Goal: Task Accomplishment & Management: Manage account settings

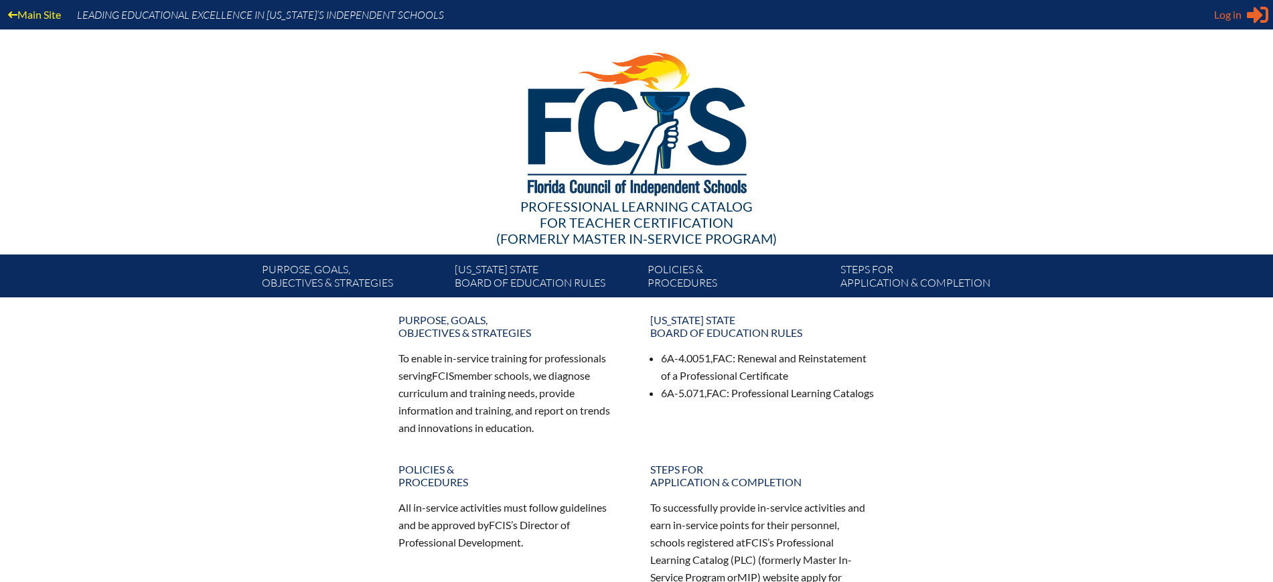
type input "[EMAIL_ADDRESS][DOMAIN_NAME]"
click at [1227, 11] on span "Log in" at bounding box center [1227, 15] width 27 height 16
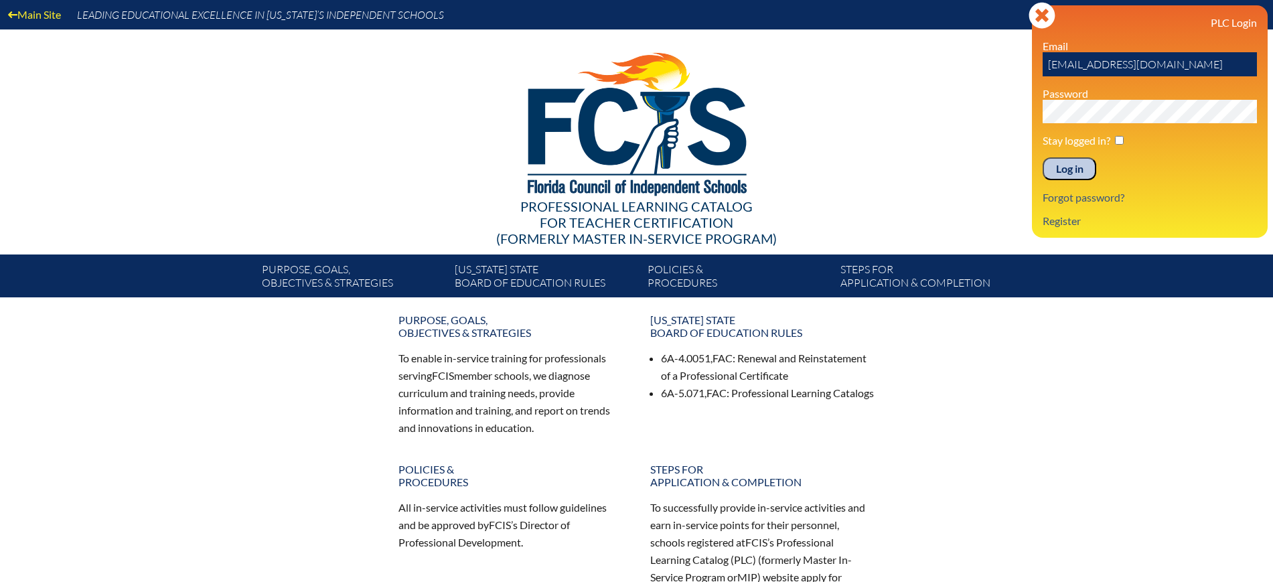
click at [1081, 163] on input "Log in" at bounding box center [1069, 168] width 54 height 23
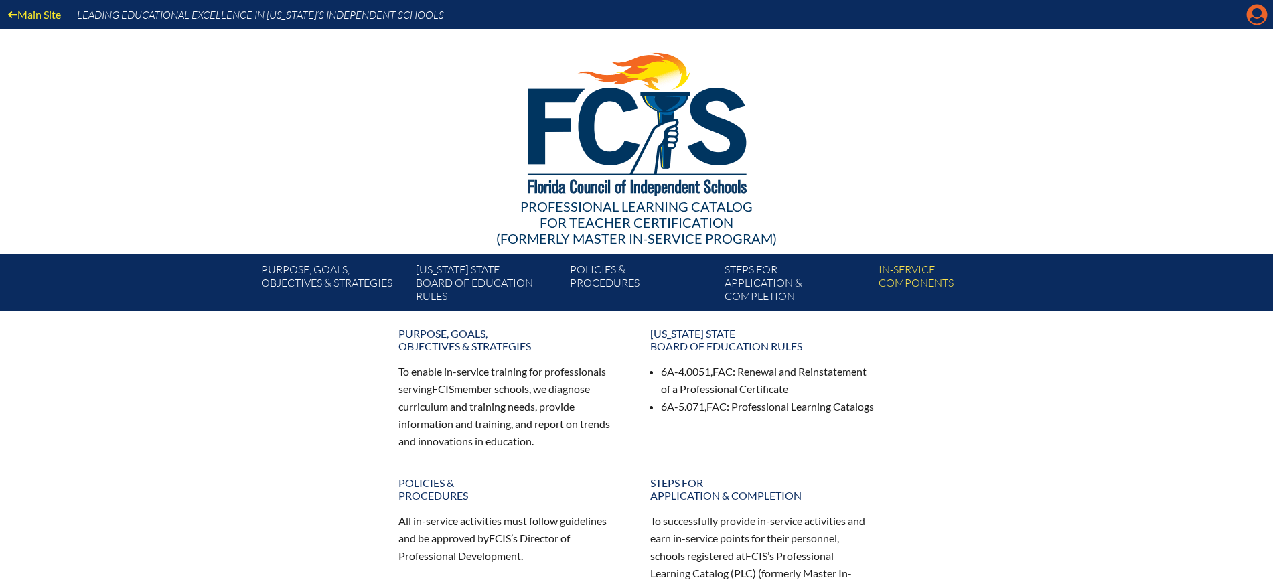
click at [1261, 11] on icon "Manage Account" at bounding box center [1256, 14] width 21 height 21
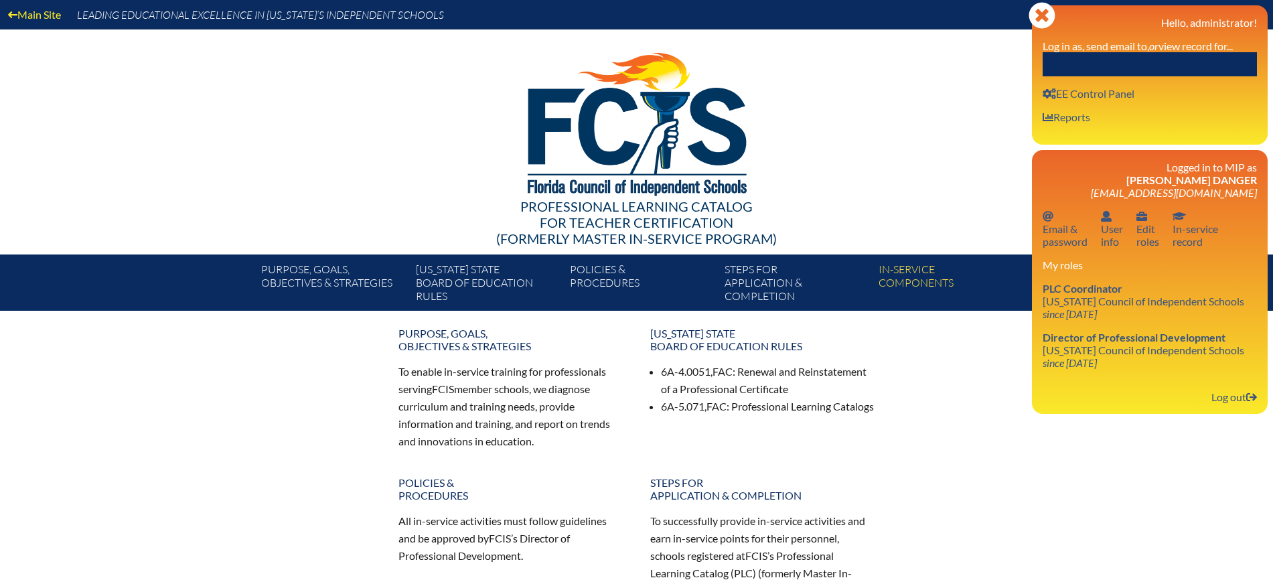
click at [1216, 58] on input "text" at bounding box center [1149, 64] width 214 height 24
paste input "[PERSON_NAME]"
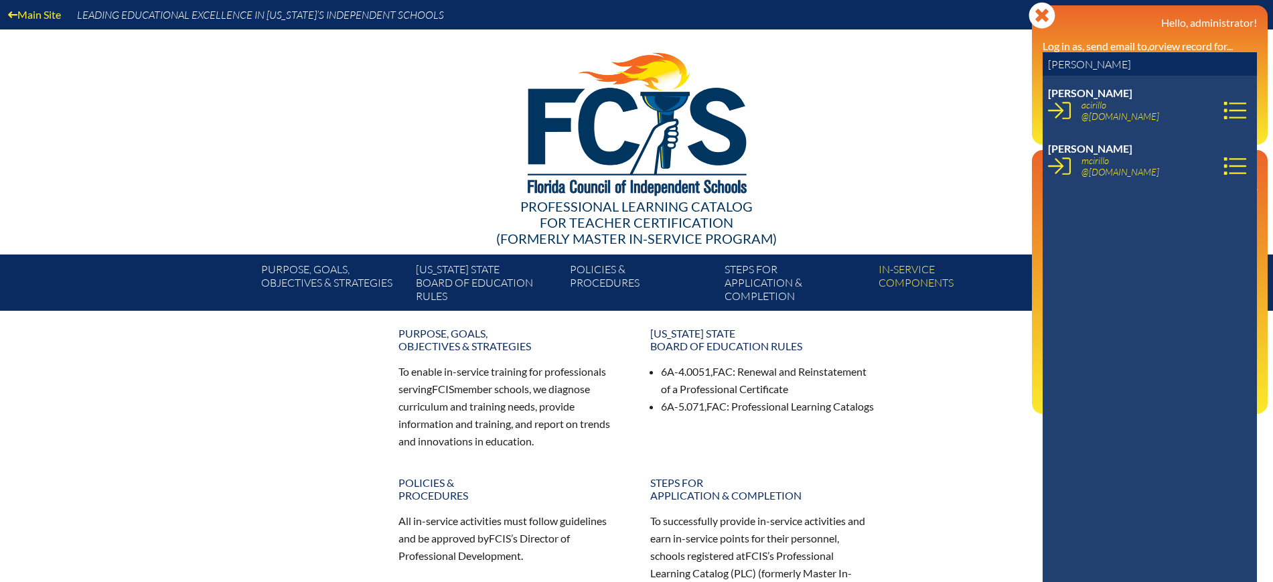
type input "[PERSON_NAME]"
drag, startPoint x: 1167, startPoint y: 117, endPoint x: 1151, endPoint y: 117, distance: 16.1
click at [1151, 117] on li "[PERSON_NAME] acirillo @[DOMAIN_NAME] {email_id}" at bounding box center [1152, 108] width 209 height 45
copy p "[PERSON_NAME] acirillo @[DOMAIN_NAME]"
